Goal: Information Seeking & Learning: Learn about a topic

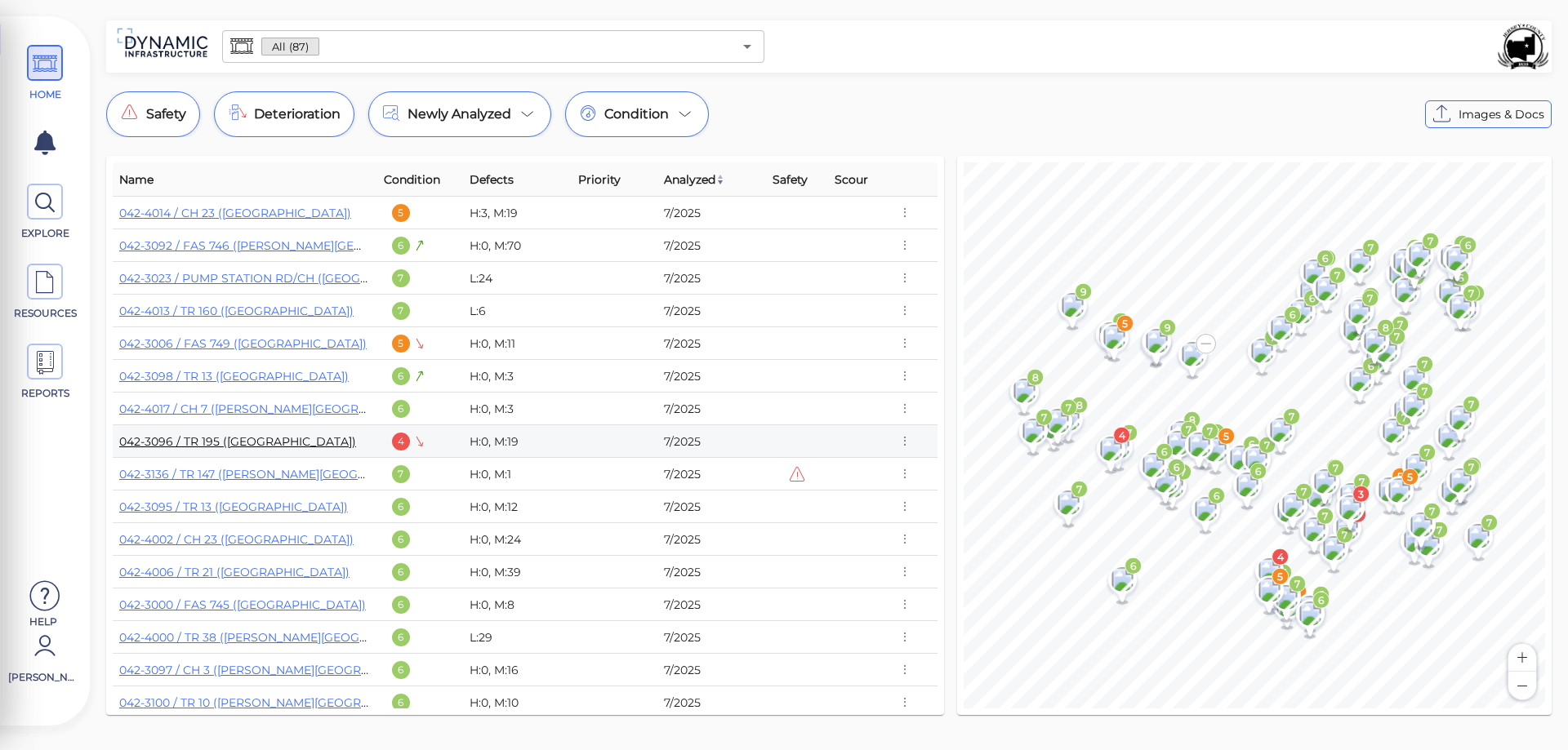
click at [210, 442] on link "042-3096 / TR 195 ([GEOGRAPHIC_DATA])" at bounding box center [237, 441] width 236 height 14
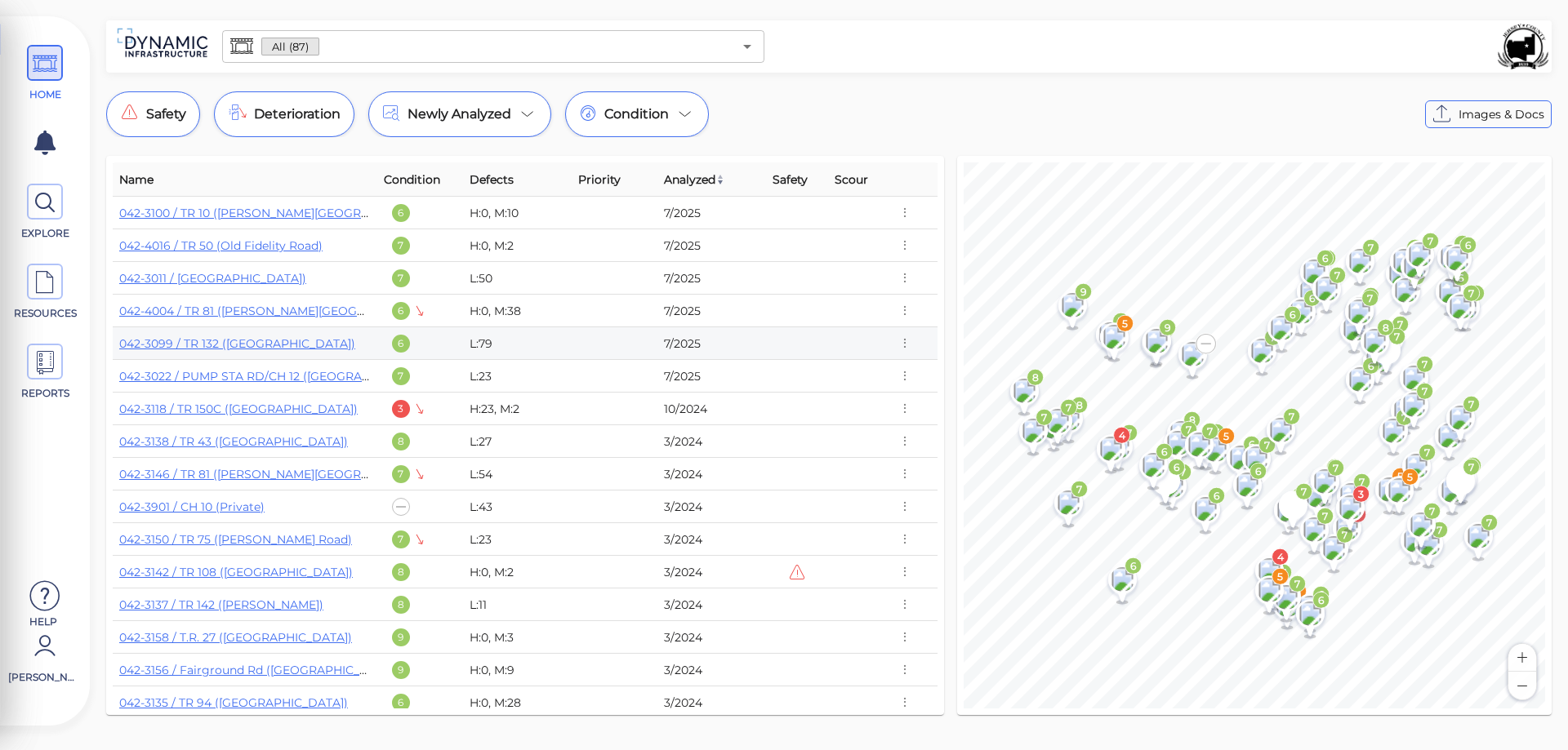
scroll to position [408, 0]
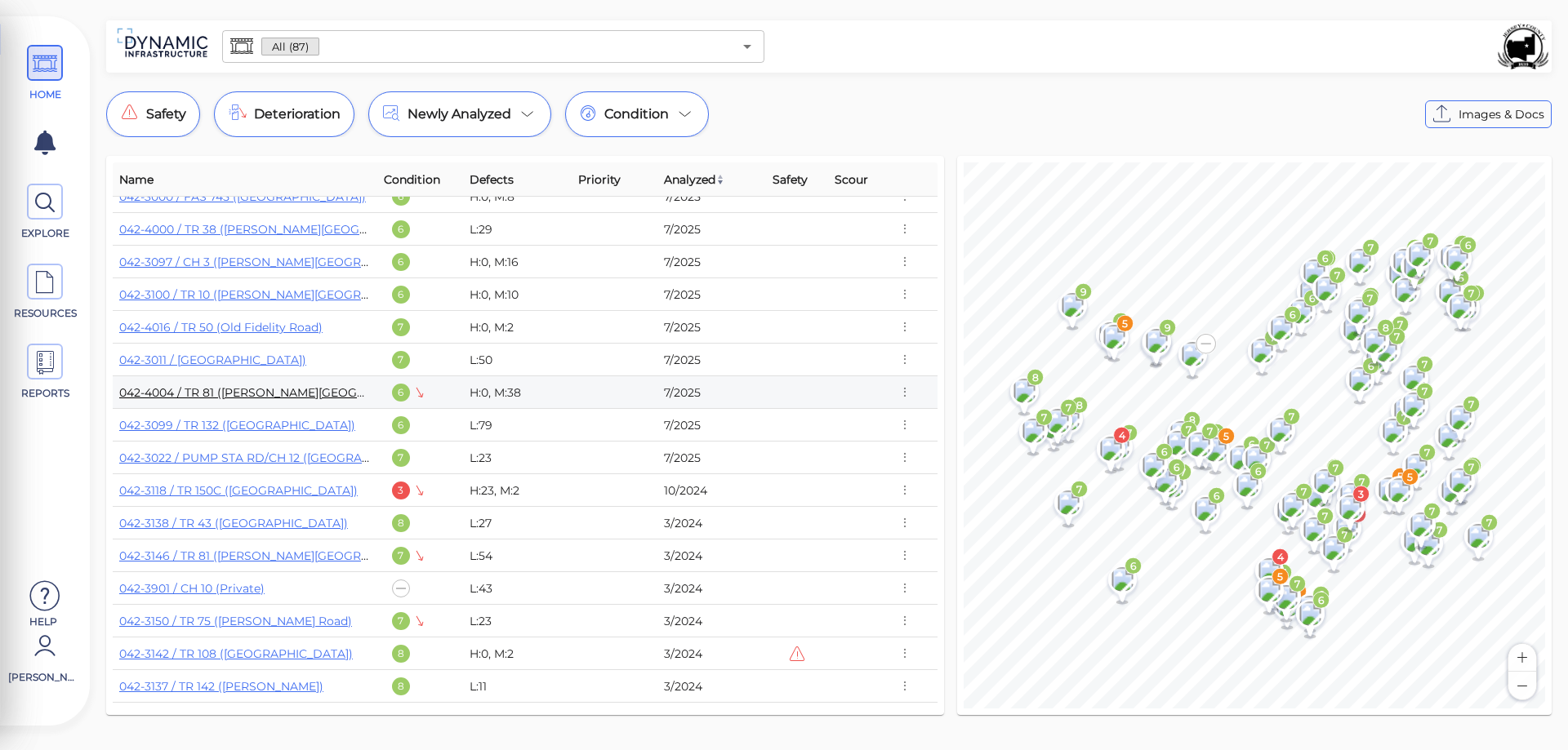
click at [300, 395] on link "042-4004 / TR 81 ([PERSON_NAME][GEOGRAPHIC_DATA])" at bounding box center [283, 392] width 329 height 14
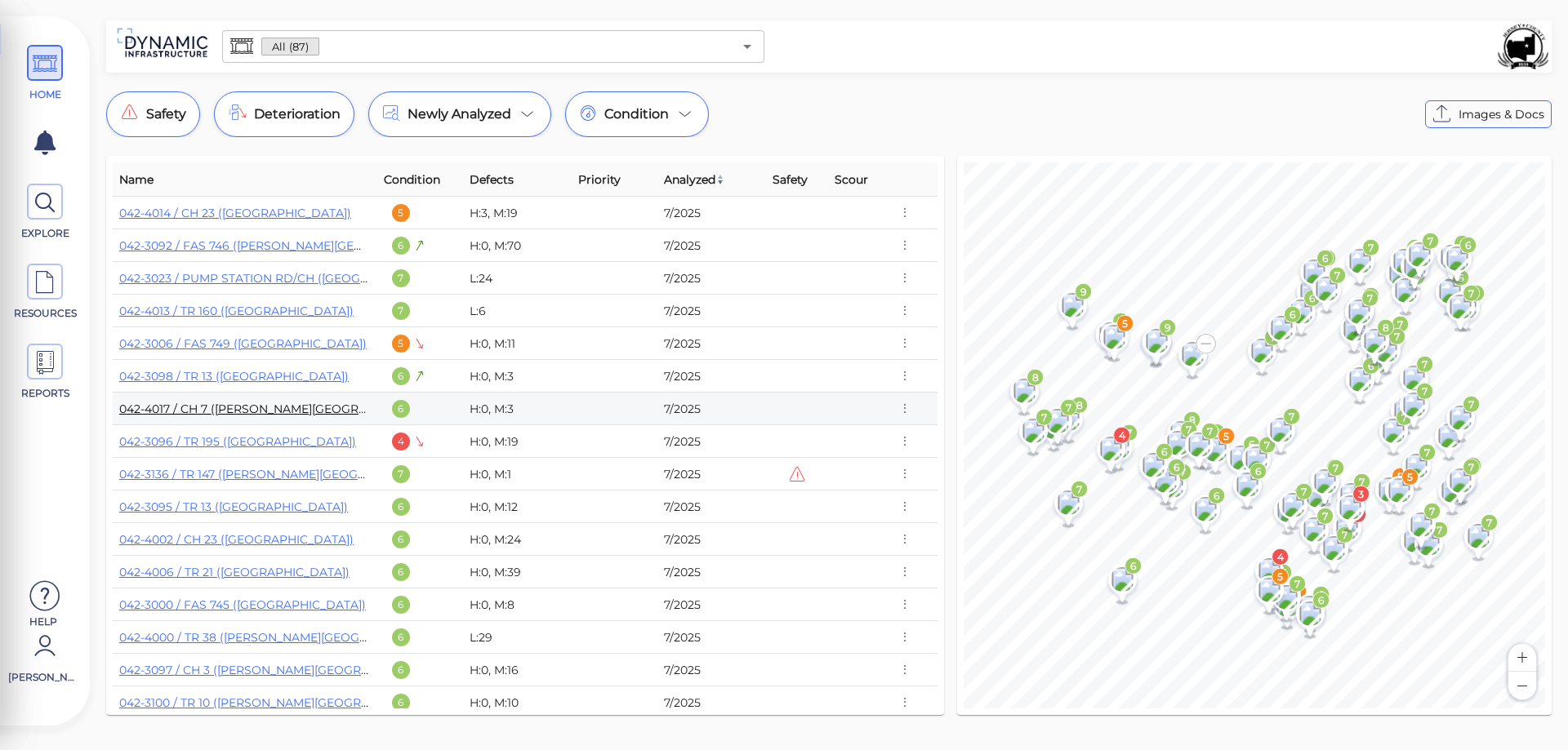
click at [261, 411] on link "042-4017 / CH 7 ([PERSON_NAME][GEOGRAPHIC_DATA])" at bounding box center [279, 409] width 321 height 14
click at [231, 243] on link "042-3092 / FAS 746 ([PERSON_NAME][GEOGRAPHIC_DATA])" at bounding box center [291, 245] width 344 height 14
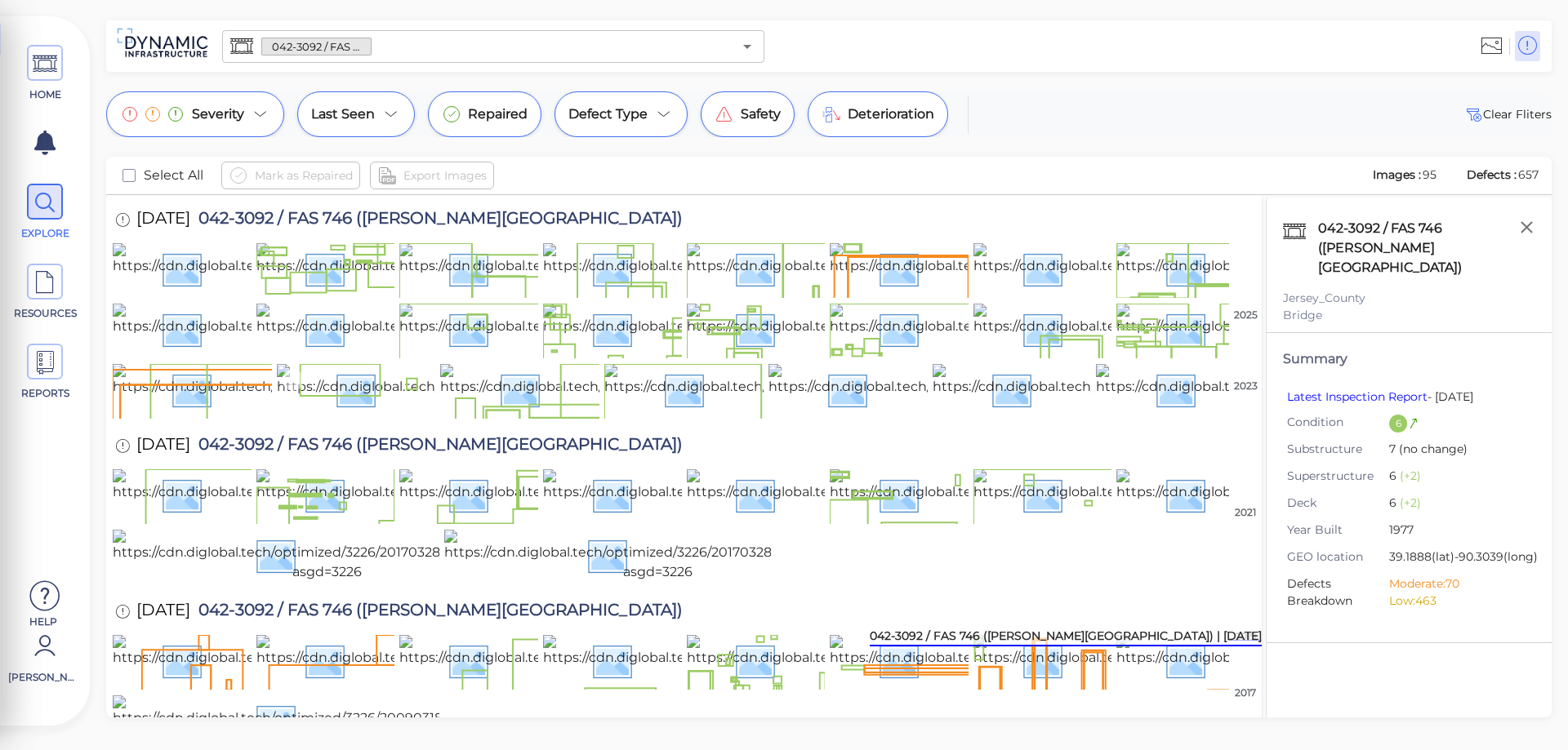
scroll to position [1872, 0]
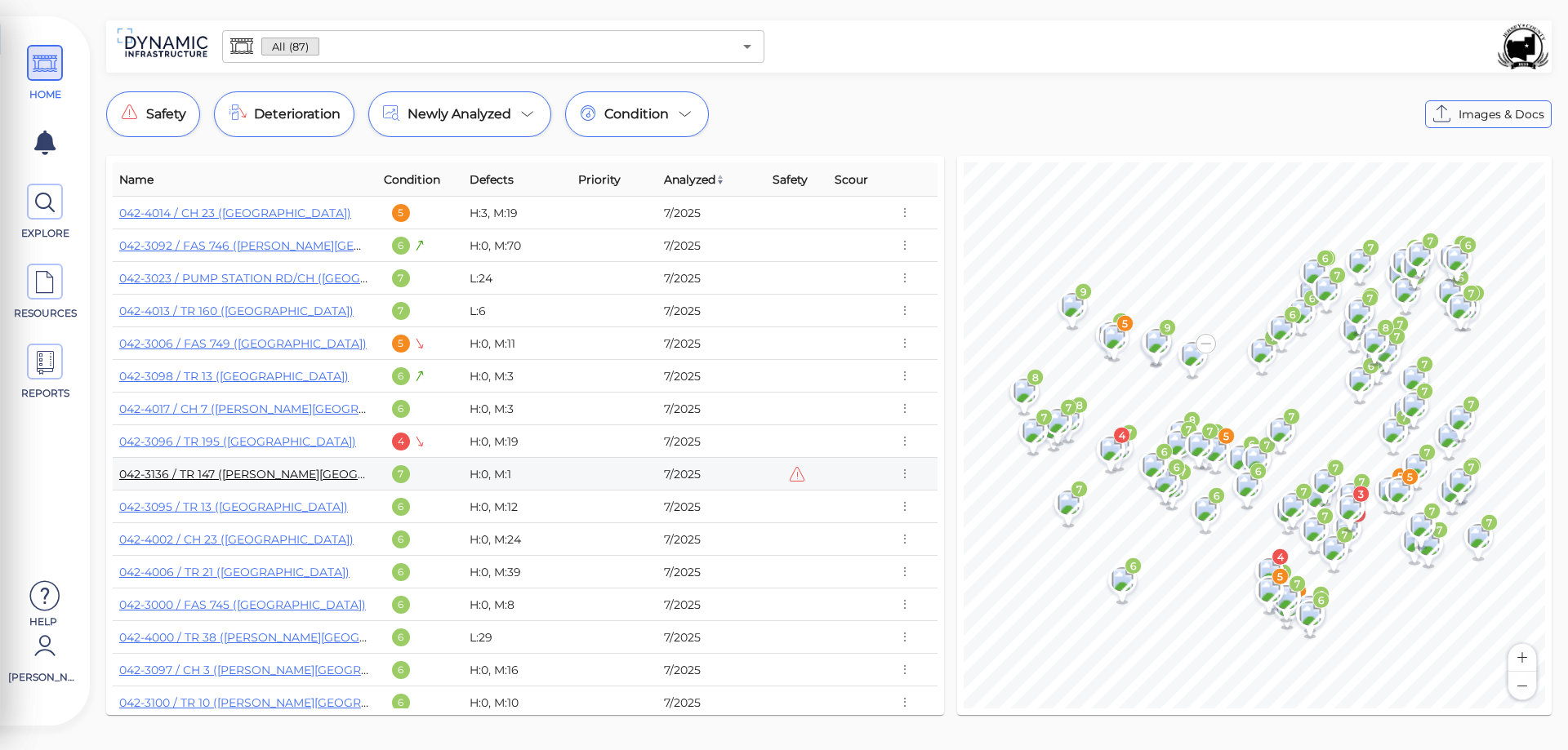
click at [255, 476] on link "042-3136 / TR 147 ([PERSON_NAME][GEOGRAPHIC_DATA])" at bounding box center [284, 474] width 330 height 14
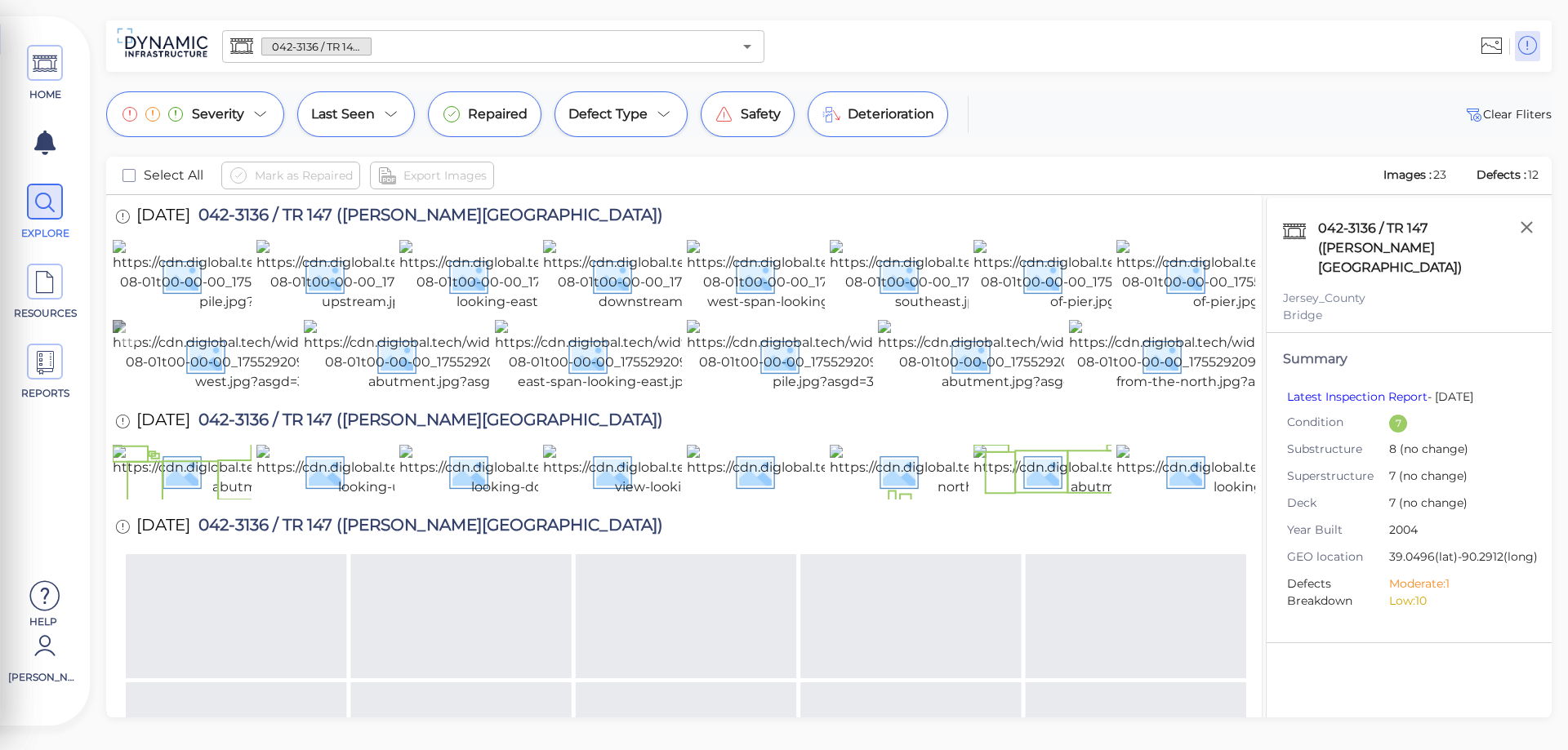
click at [211, 392] on img at bounding box center [260, 355] width 295 height 72
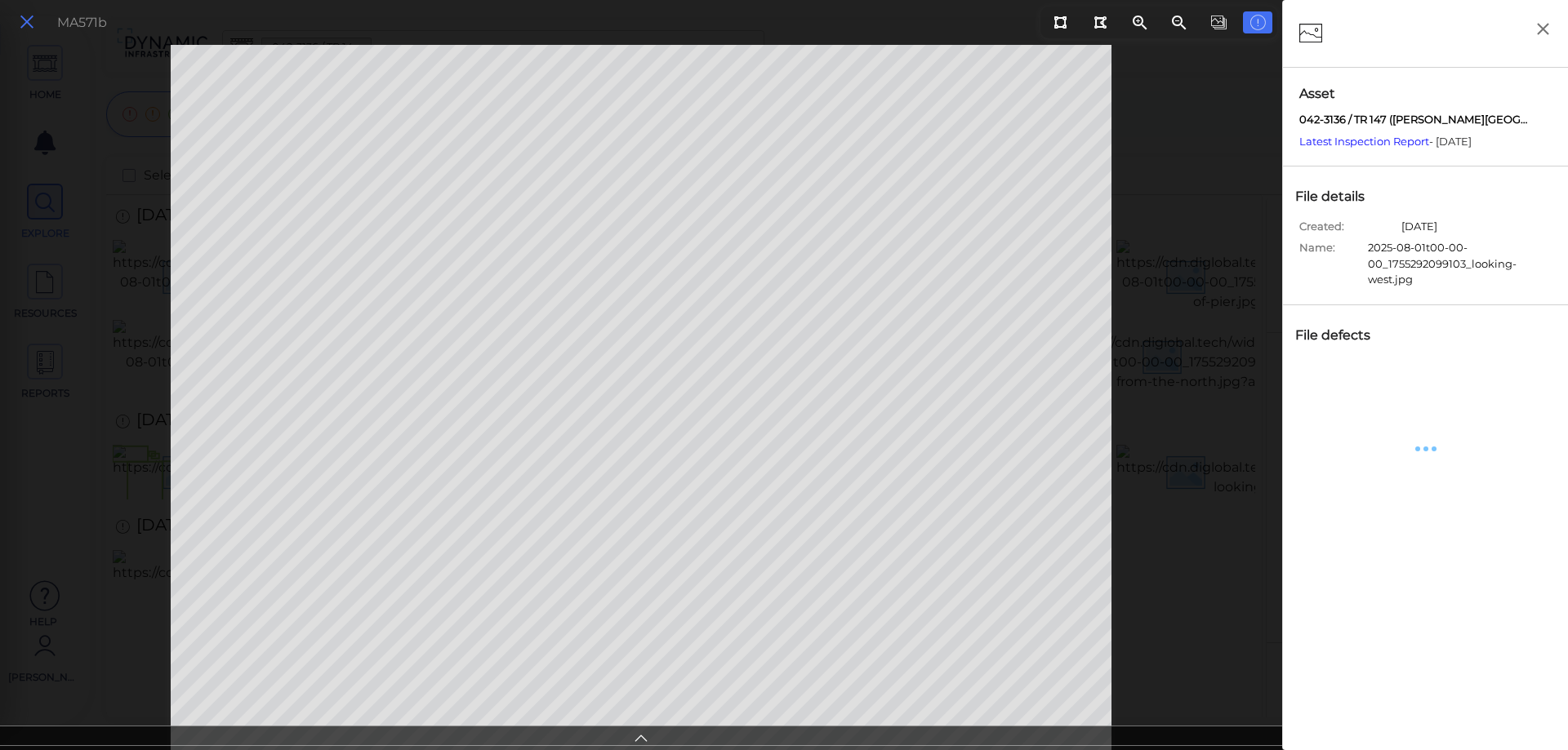
click at [27, 23] on icon at bounding box center [27, 22] width 18 height 22
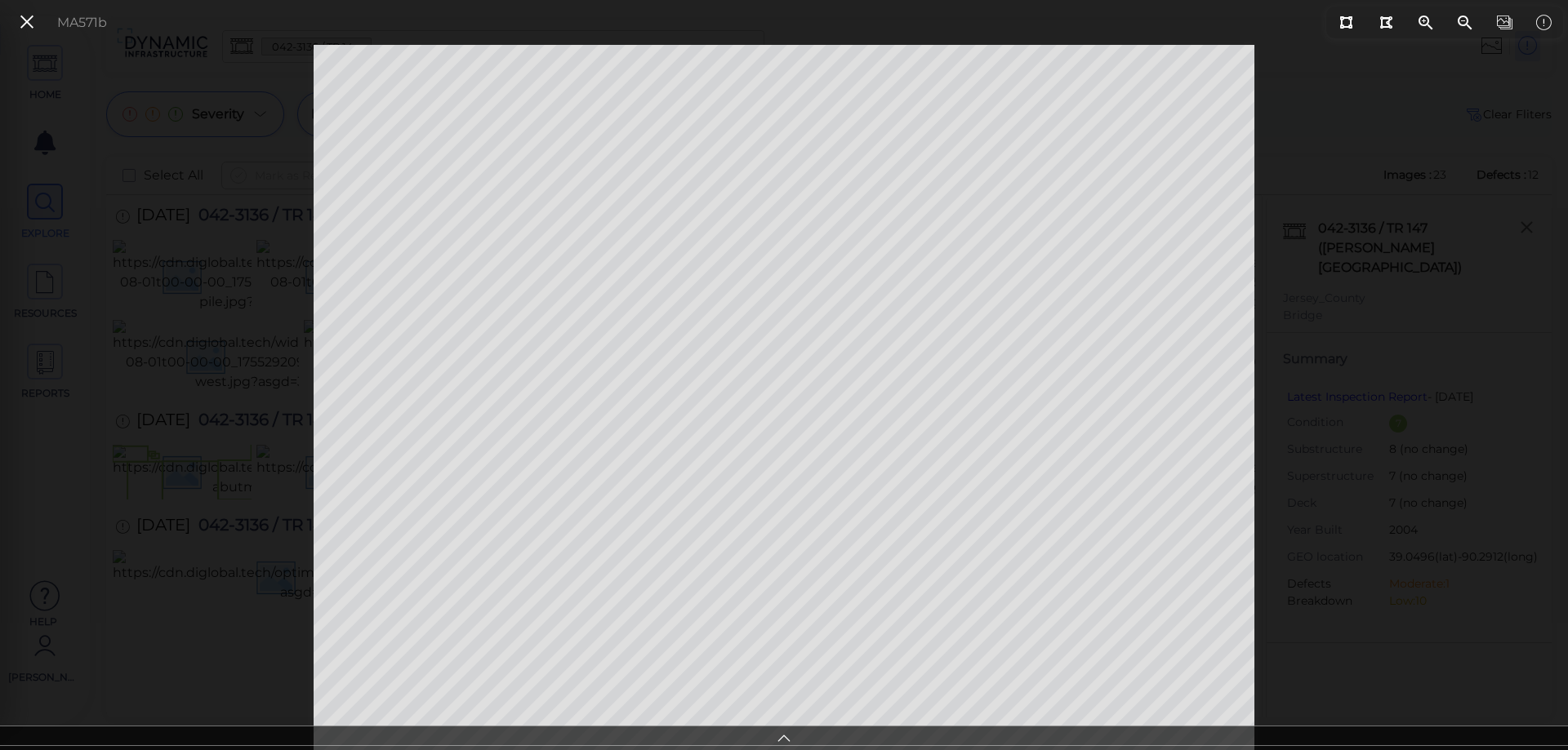
click at [22, 23] on icon at bounding box center [27, 22] width 18 height 22
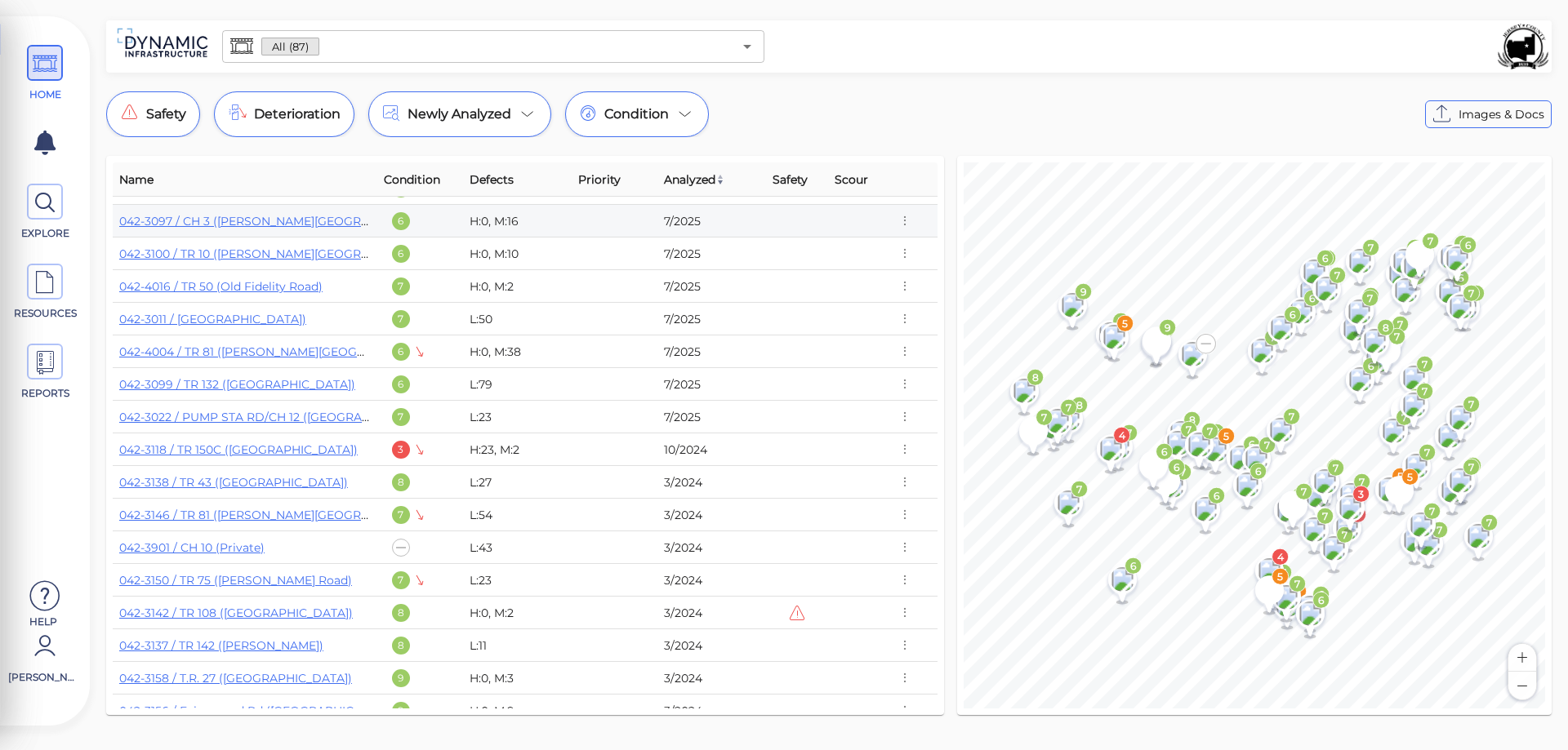
scroll to position [490, 0]
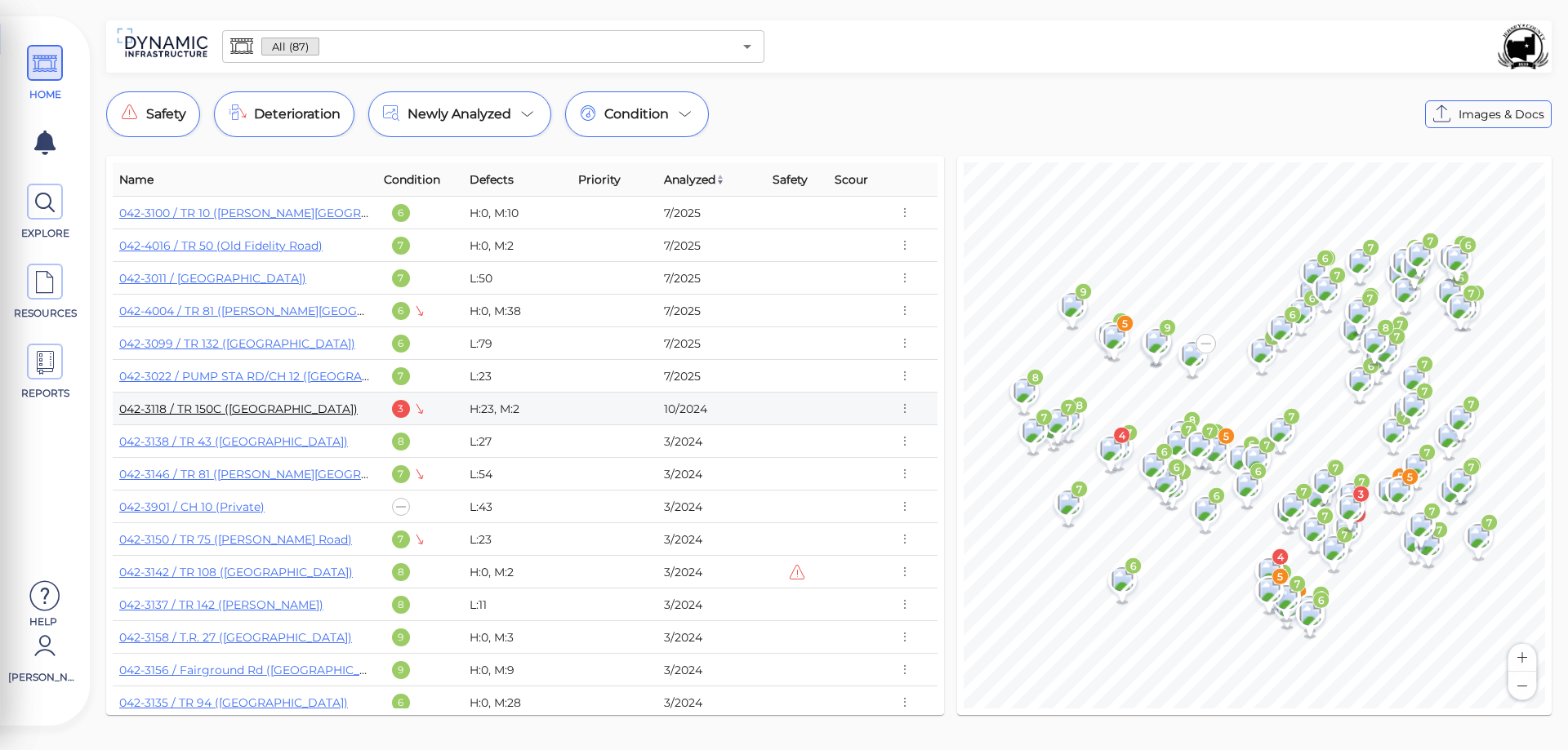
click at [223, 407] on link "042-3118 / TR 150C ([GEOGRAPHIC_DATA])" at bounding box center [238, 409] width 238 height 14
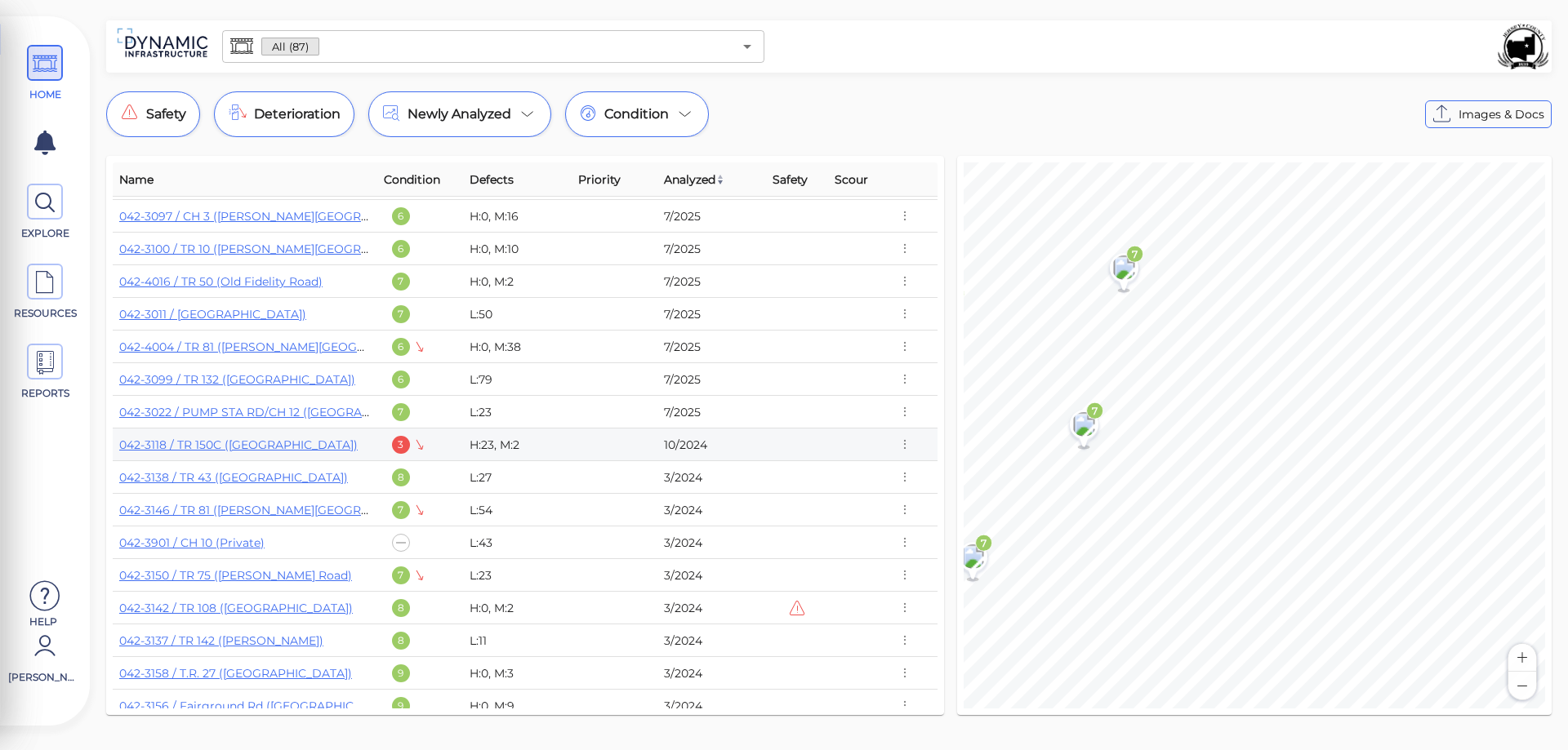
scroll to position [451, 0]
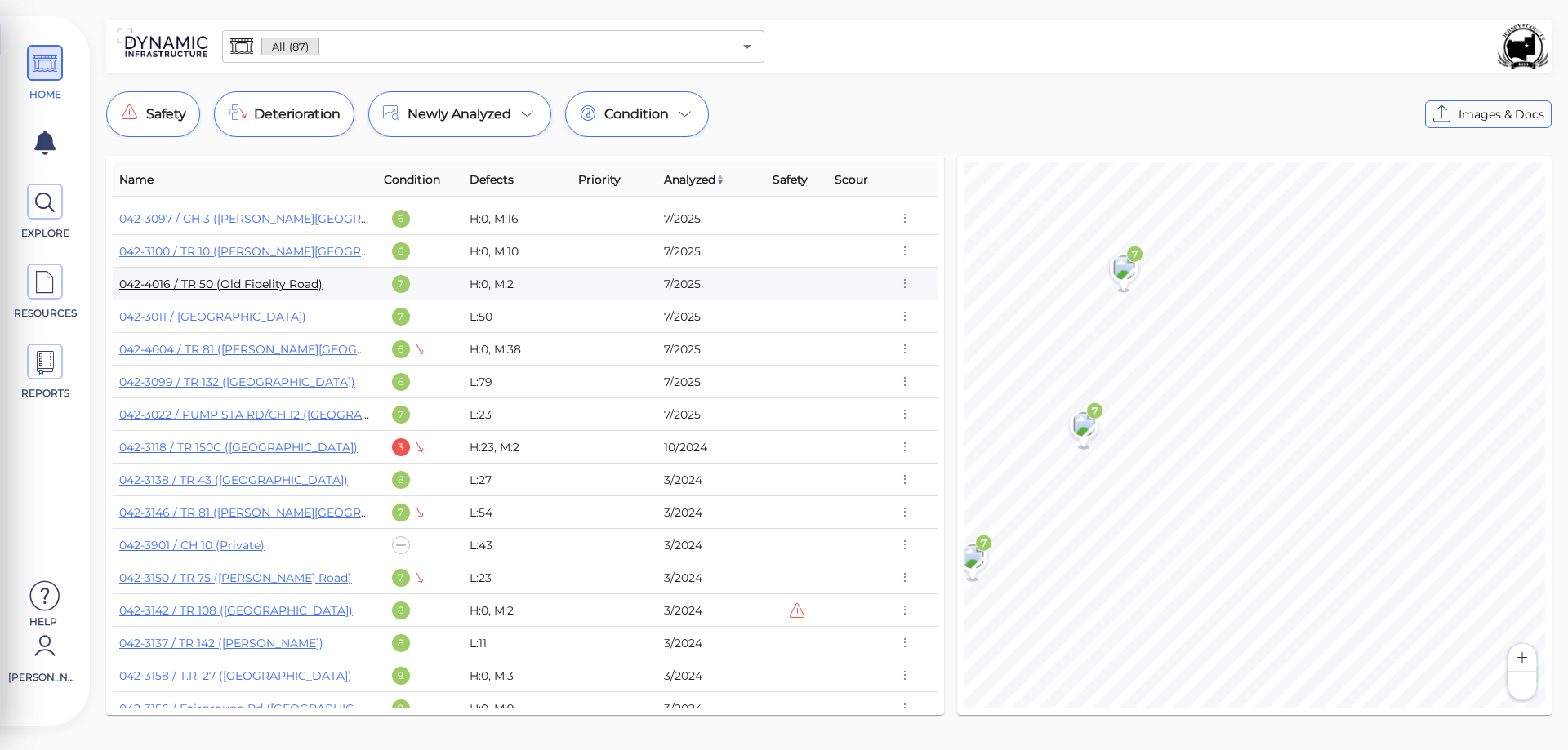
click at [194, 283] on link "042-4016 / TR 50 (Old Fidelity Road)" at bounding box center [220, 284] width 203 height 14
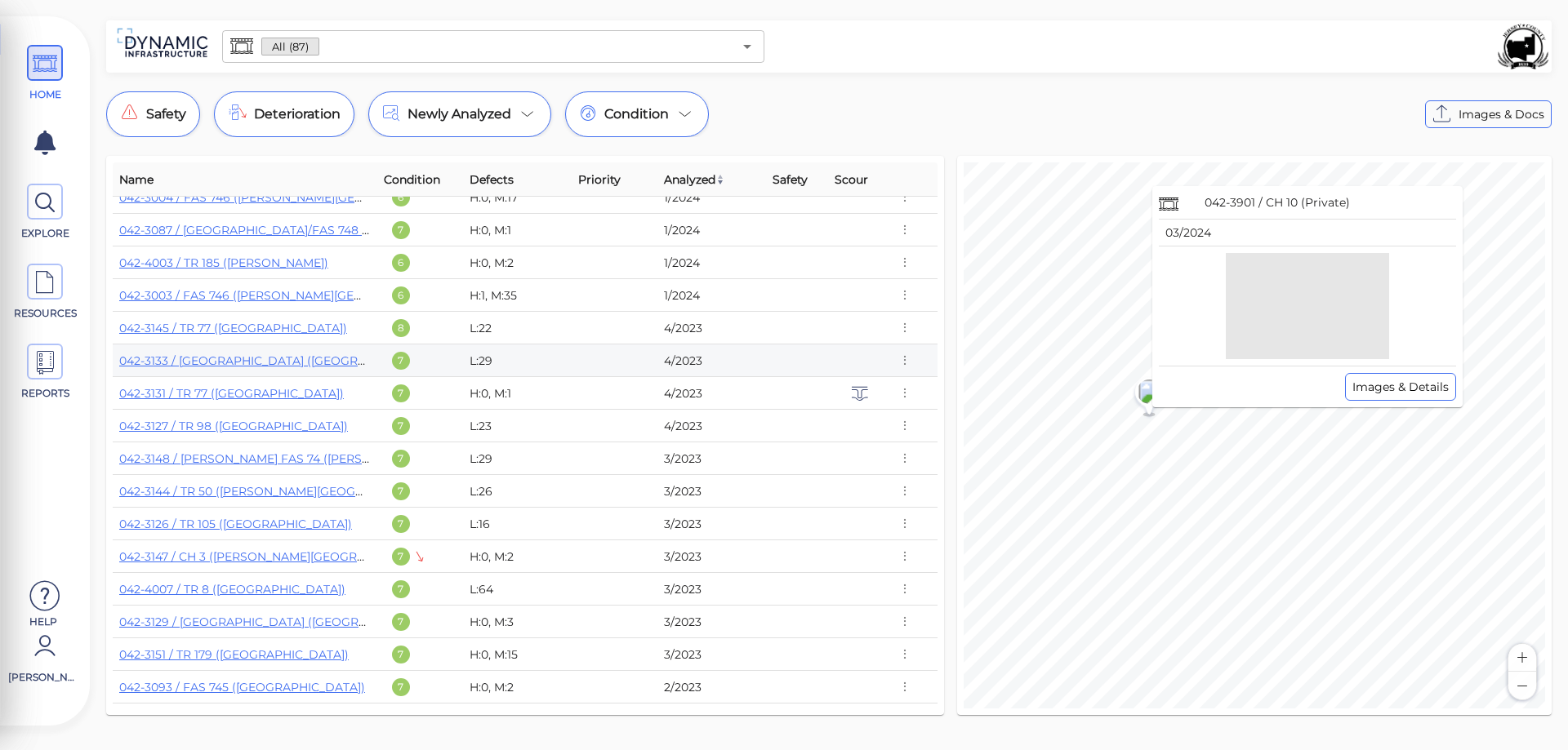
scroll to position [1675, 0]
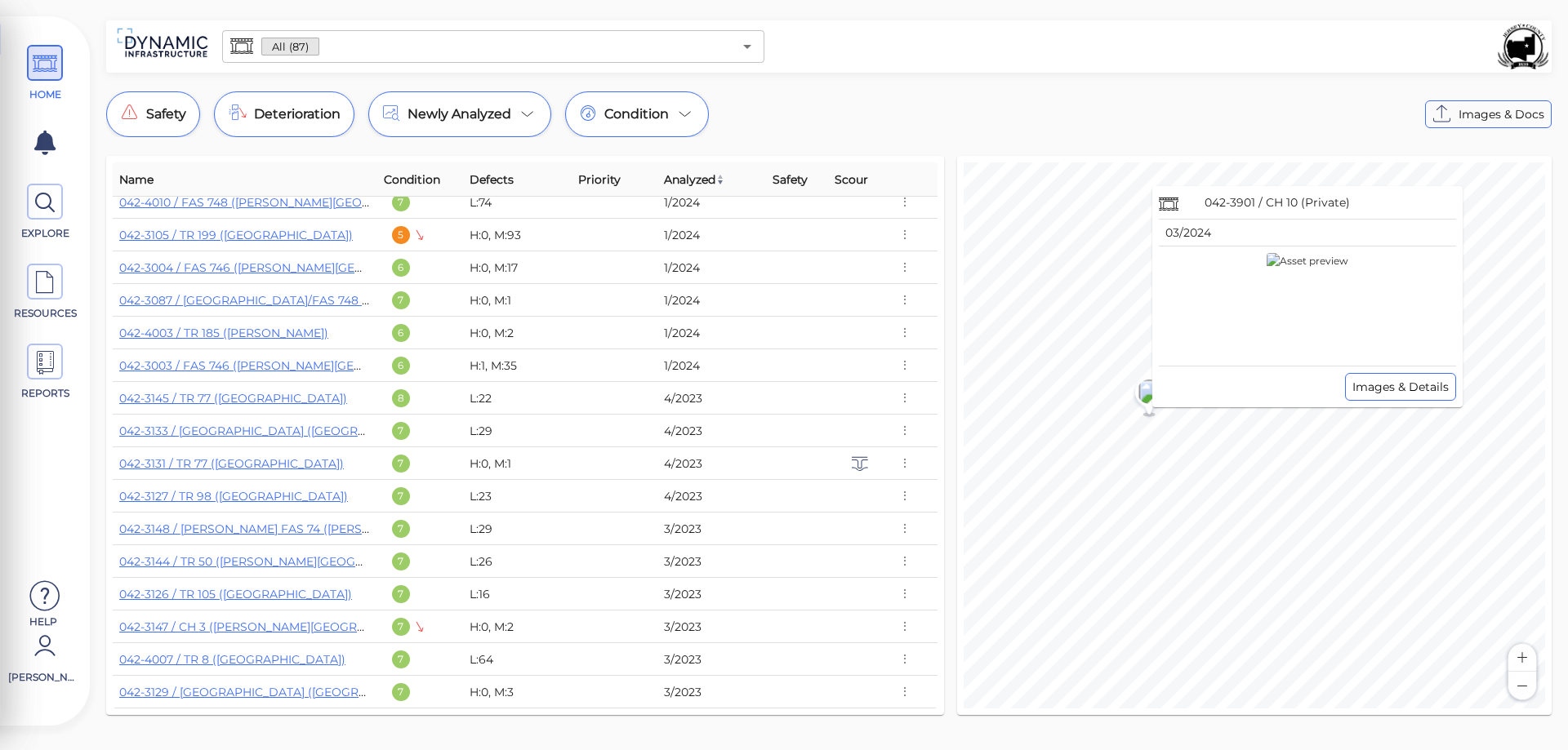
click at [1520, 49] on img at bounding box center [1522, 46] width 51 height 46
click at [51, 663] on icon at bounding box center [45, 645] width 32 height 49
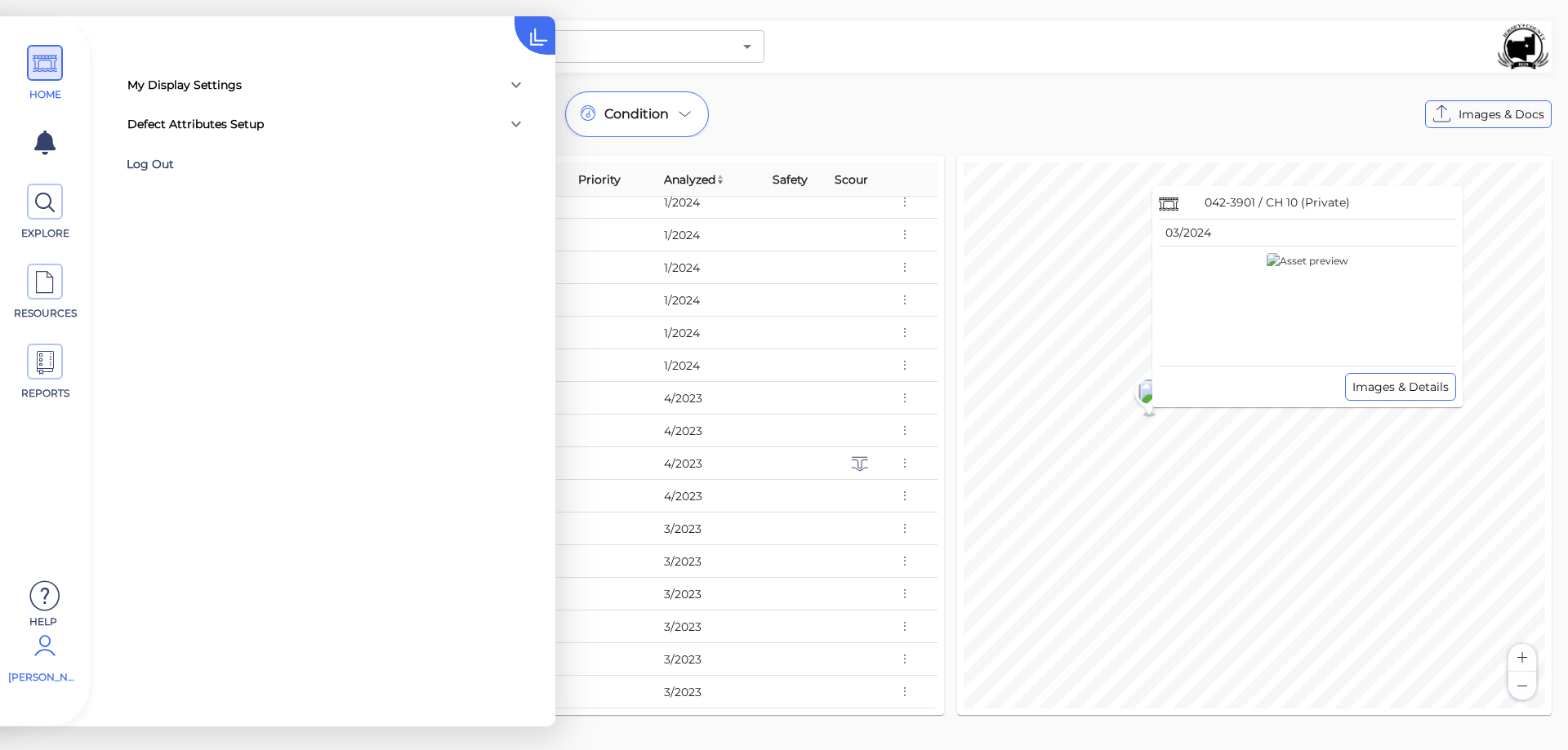
click at [143, 168] on div "Log Out" at bounding box center [232, 165] width 212 height 25
